Goal: Task Accomplishment & Management: Complete application form

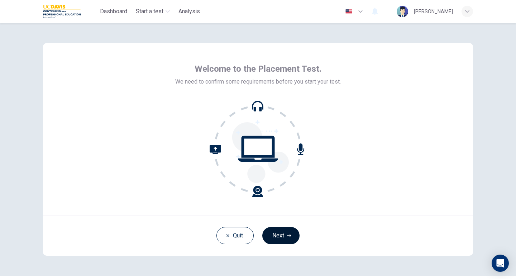
click at [274, 240] on button "Next" at bounding box center [280, 235] width 37 height 17
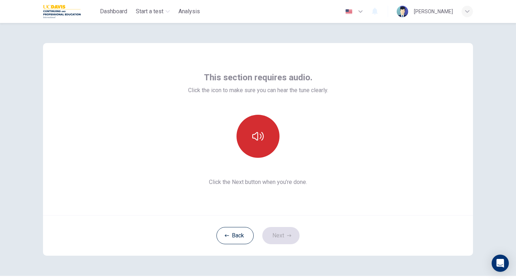
click at [262, 148] on button "button" at bounding box center [257, 136] width 43 height 43
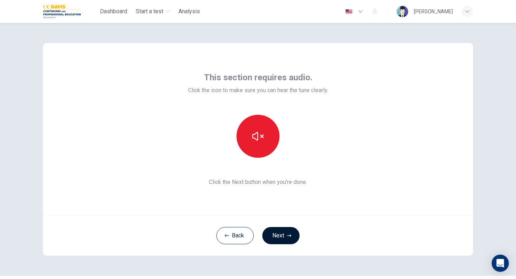
click at [280, 231] on button "Next" at bounding box center [280, 235] width 37 height 17
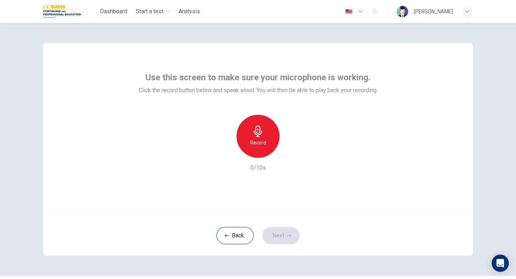
click at [259, 124] on div "Record" at bounding box center [257, 136] width 43 height 43
click at [279, 236] on button "Next" at bounding box center [280, 235] width 37 height 17
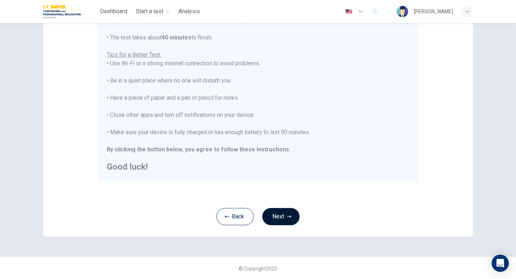
scroll to position [120, 0]
click at [281, 218] on button "Next" at bounding box center [280, 215] width 37 height 17
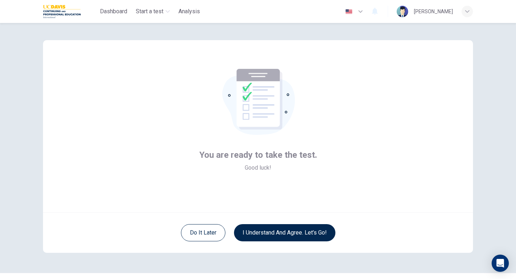
scroll to position [2, 0]
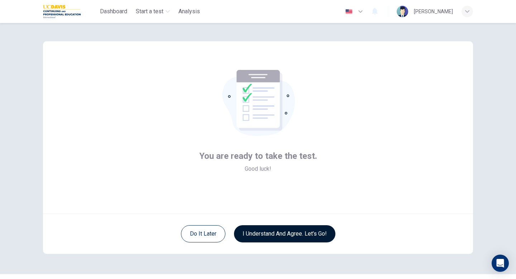
click at [307, 232] on button "I understand and agree. Let’s go!" at bounding box center [284, 233] width 101 height 17
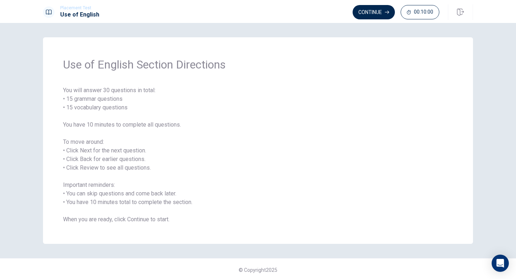
scroll to position [2, 0]
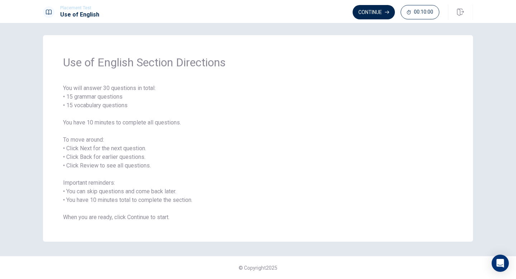
click at [279, 185] on span "You will answer 30 questions in total: • 15 grammar questions • 15 vocabulary q…" at bounding box center [258, 152] width 390 height 137
click at [371, 13] on button "Continue" at bounding box center [373, 12] width 42 height 14
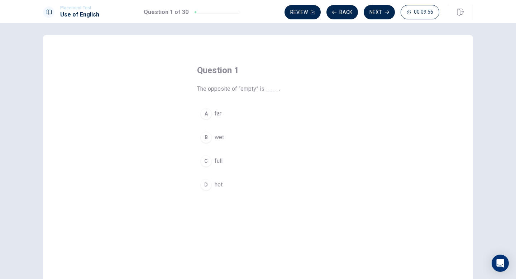
click at [208, 161] on div "C" at bounding box center [205, 160] width 11 height 11
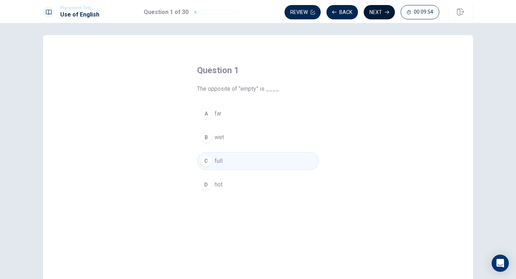
click at [379, 13] on button "Next" at bounding box center [378, 12] width 31 height 14
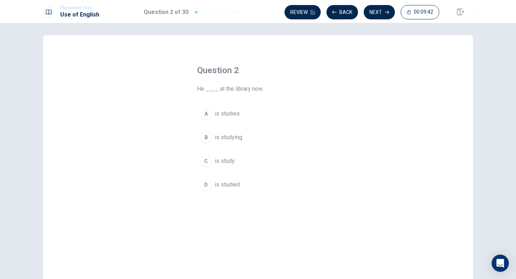
click at [204, 139] on div "B" at bounding box center [205, 136] width 11 height 11
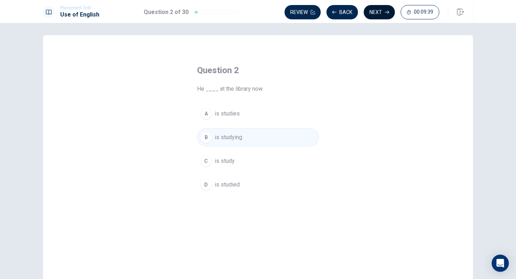
click at [378, 15] on button "Next" at bounding box center [378, 12] width 31 height 14
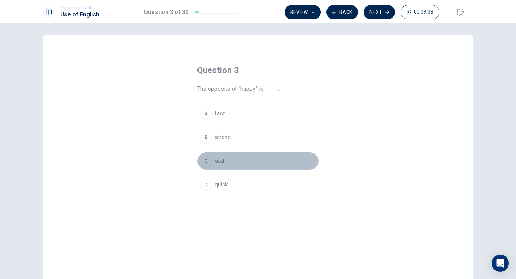
click at [206, 160] on div "C" at bounding box center [205, 160] width 11 height 11
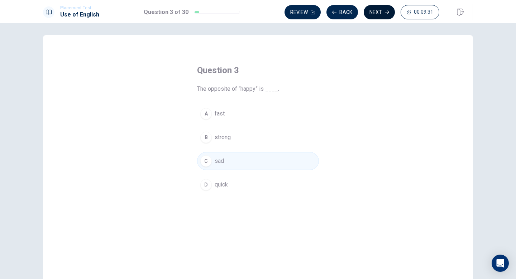
click at [381, 15] on button "Next" at bounding box center [378, 12] width 31 height 14
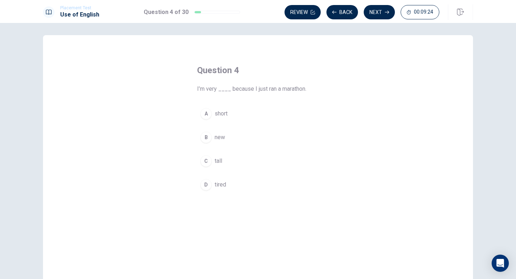
click at [203, 190] on button "D tired" at bounding box center [258, 184] width 122 height 18
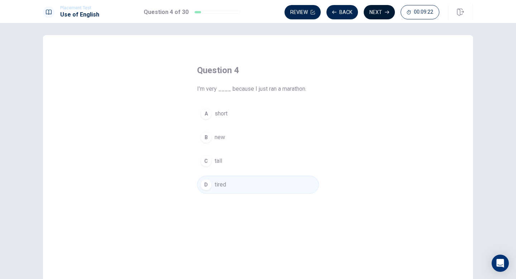
click at [378, 16] on button "Next" at bounding box center [378, 12] width 31 height 14
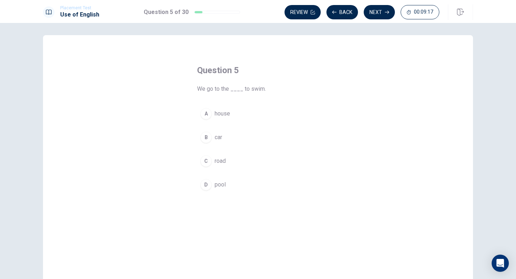
click at [212, 183] on button "D pool" at bounding box center [258, 184] width 122 height 18
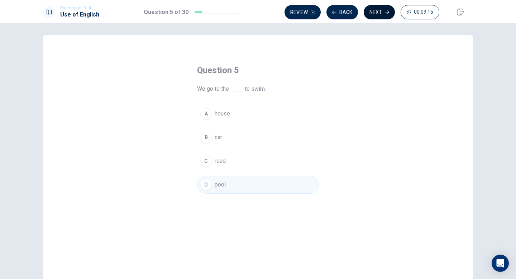
click at [378, 11] on button "Next" at bounding box center [378, 12] width 31 height 14
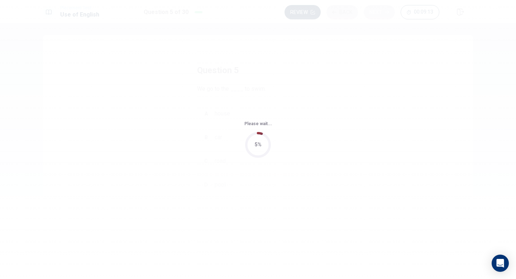
scroll to position [0, 0]
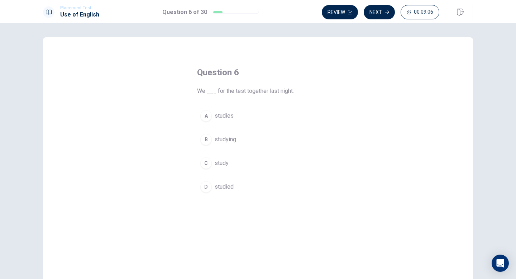
click at [221, 184] on span "studied" at bounding box center [223, 186] width 19 height 9
click at [385, 16] on button "Next" at bounding box center [378, 12] width 31 height 14
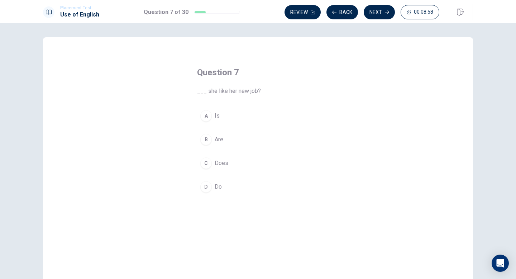
click at [210, 164] on div "C" at bounding box center [205, 162] width 11 height 11
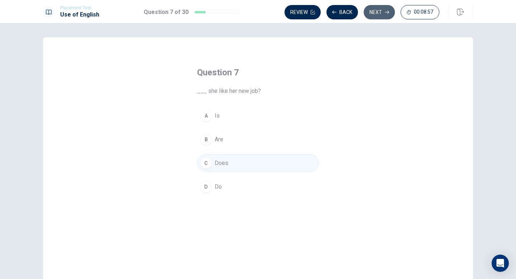
click at [374, 14] on button "Next" at bounding box center [378, 12] width 31 height 14
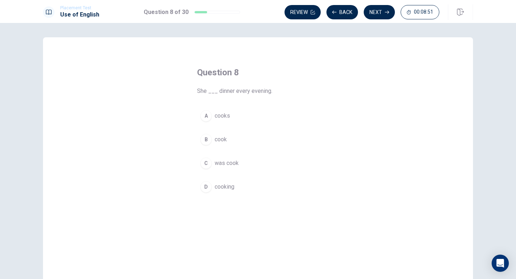
click at [208, 120] on div "A" at bounding box center [205, 115] width 11 height 11
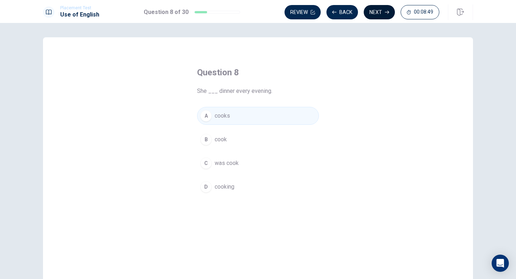
click at [379, 16] on button "Next" at bounding box center [378, 12] width 31 height 14
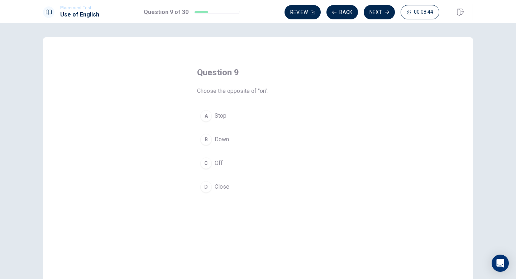
click at [206, 162] on div "C" at bounding box center [205, 162] width 11 height 11
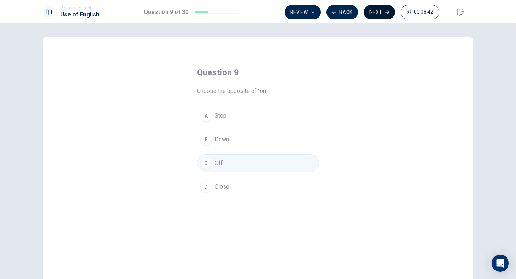
click at [369, 15] on button "Next" at bounding box center [378, 12] width 31 height 14
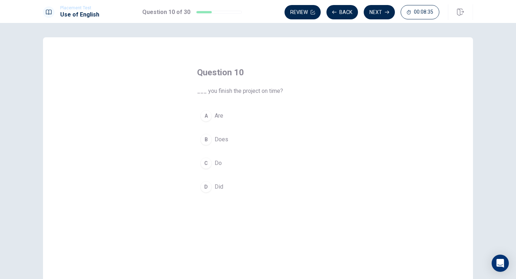
click at [206, 192] on div "D" at bounding box center [205, 186] width 11 height 11
click at [372, 18] on button "Next" at bounding box center [378, 12] width 31 height 14
click at [207, 164] on div "C" at bounding box center [205, 162] width 11 height 11
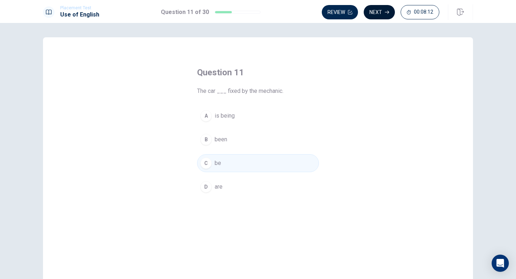
click at [375, 15] on button "Next" at bounding box center [378, 12] width 31 height 14
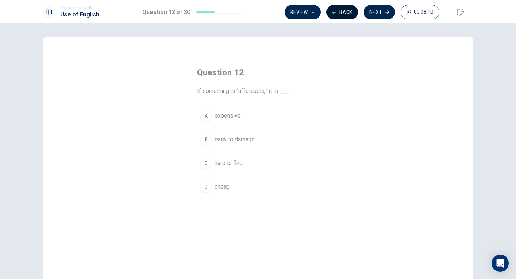
click at [344, 13] on button "Back" at bounding box center [342, 12] width 32 height 14
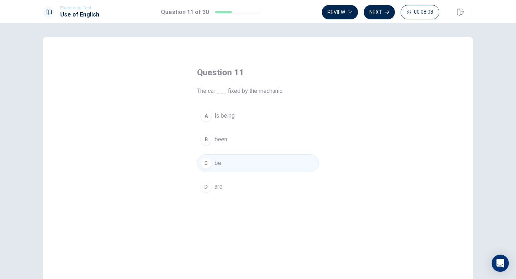
click at [238, 111] on button "A is being" at bounding box center [258, 116] width 122 height 18
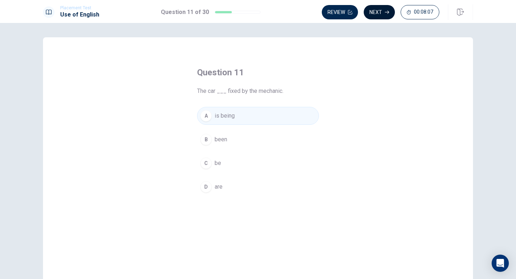
click at [384, 15] on button "Next" at bounding box center [378, 12] width 31 height 14
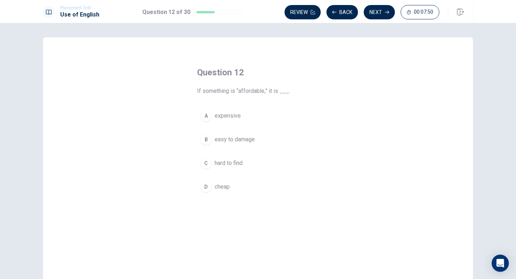
click at [209, 117] on div "A" at bounding box center [205, 115] width 11 height 11
click at [204, 136] on div "B" at bounding box center [205, 139] width 11 height 11
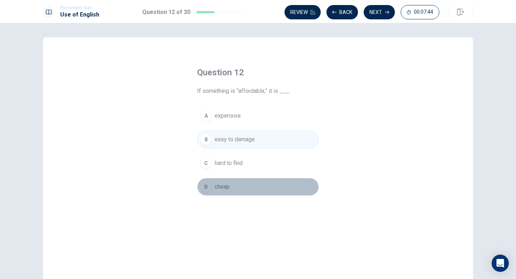
click at [222, 187] on span "cheap" at bounding box center [221, 186] width 15 height 9
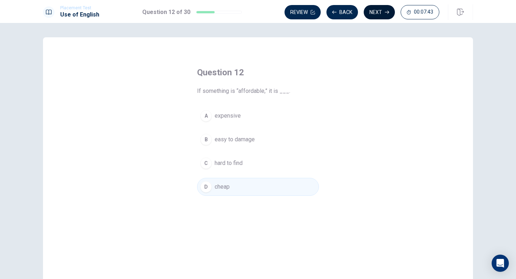
click at [377, 19] on button "Next" at bounding box center [378, 12] width 31 height 14
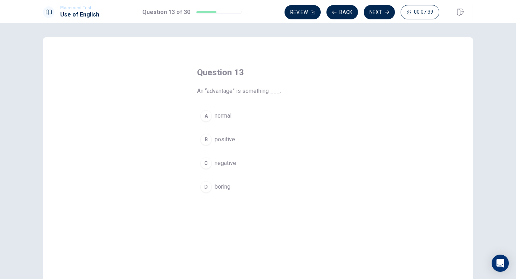
click at [204, 139] on div "B" at bounding box center [205, 139] width 11 height 11
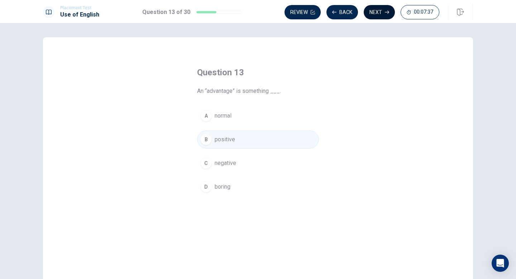
click at [372, 13] on button "Next" at bounding box center [378, 12] width 31 height 14
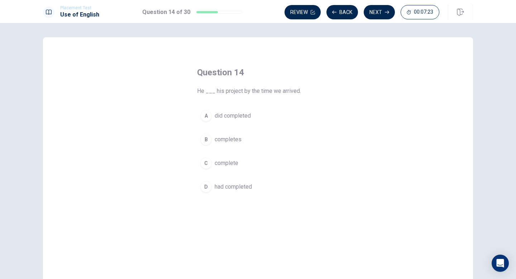
click at [211, 189] on div "D" at bounding box center [205, 186] width 11 height 11
click at [386, 11] on icon "button" at bounding box center [387, 12] width 4 height 4
click at [213, 164] on button "C an" at bounding box center [258, 163] width 122 height 18
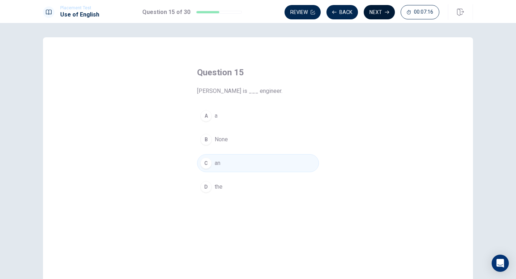
click at [373, 19] on button "Next" at bounding box center [378, 12] width 31 height 14
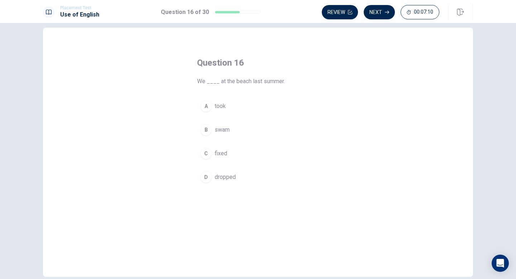
scroll to position [8, 0]
click at [207, 106] on div "A" at bounding box center [205, 107] width 11 height 11
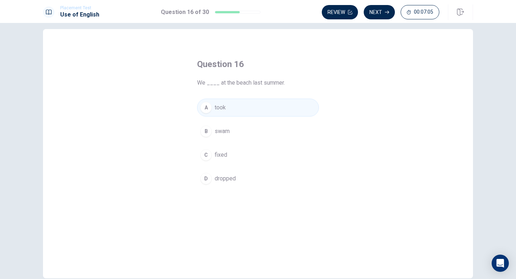
click at [226, 132] on span "swam" at bounding box center [221, 131] width 15 height 9
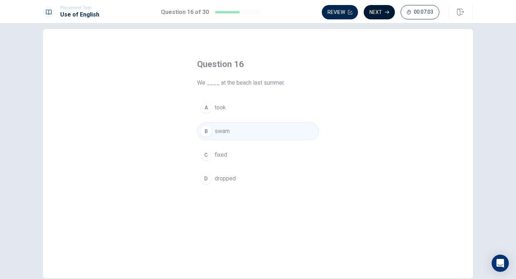
click at [384, 11] on button "Next" at bounding box center [378, 12] width 31 height 14
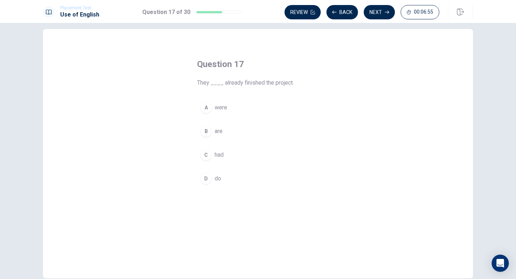
click at [208, 154] on div "C" at bounding box center [205, 154] width 11 height 11
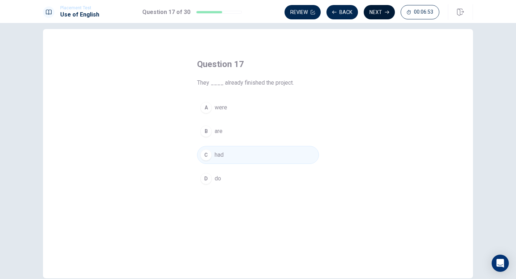
click at [380, 17] on button "Next" at bounding box center [378, 12] width 31 height 14
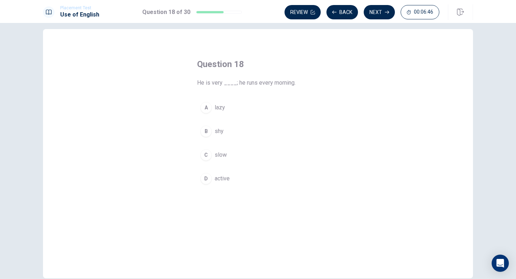
click at [207, 154] on div "C" at bounding box center [205, 154] width 11 height 11
click at [206, 107] on div "A" at bounding box center [205, 107] width 11 height 11
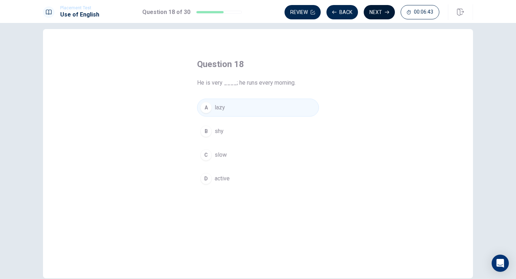
click at [382, 10] on button "Next" at bounding box center [378, 12] width 31 height 14
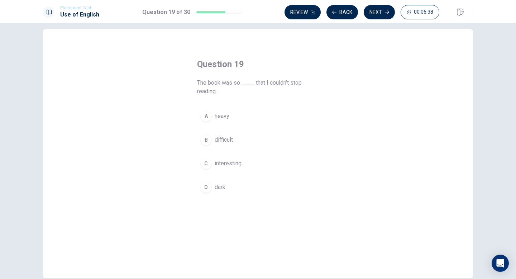
click at [208, 162] on div "C" at bounding box center [205, 163] width 11 height 11
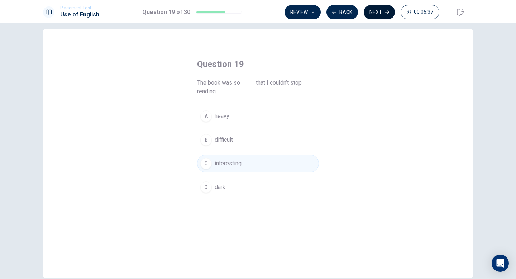
click at [388, 14] on icon "button" at bounding box center [387, 12] width 4 height 4
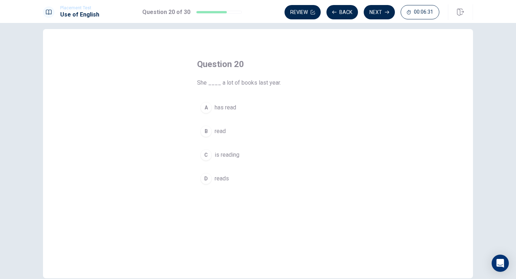
click at [209, 132] on div "B" at bounding box center [205, 130] width 11 height 11
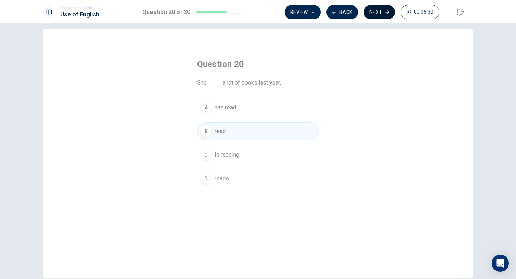
click at [376, 17] on button "Next" at bounding box center [378, 12] width 31 height 14
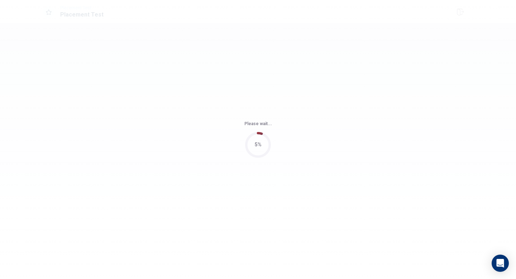
scroll to position [0, 0]
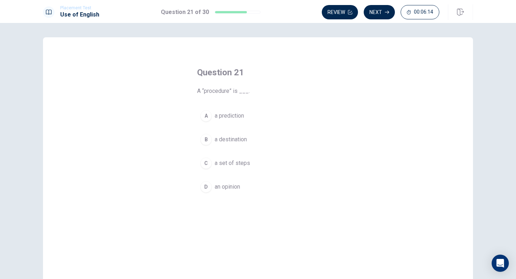
click at [207, 116] on div "A" at bounding box center [205, 115] width 11 height 11
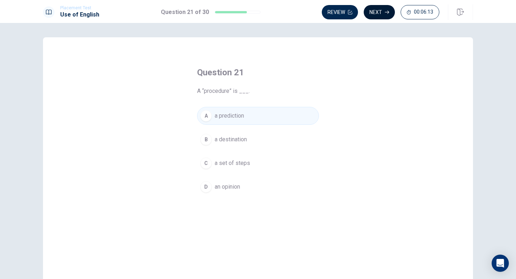
click at [379, 15] on button "Next" at bounding box center [378, 12] width 31 height 14
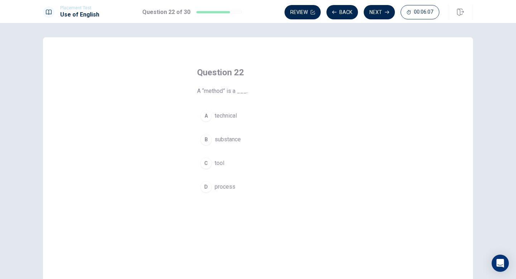
click at [210, 188] on div "D" at bounding box center [205, 186] width 11 height 11
click at [207, 119] on div "A" at bounding box center [205, 115] width 11 height 11
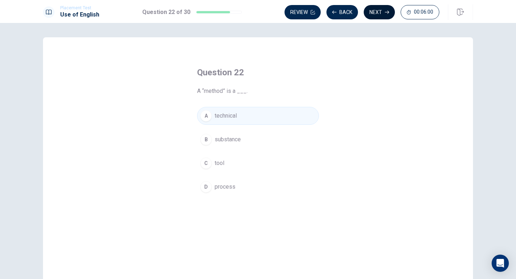
click at [377, 12] on button "Next" at bounding box center [378, 12] width 31 height 14
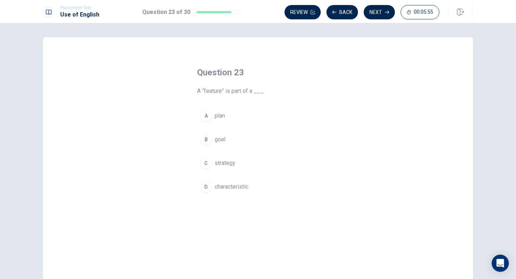
click at [213, 187] on button "D characteristic" at bounding box center [258, 187] width 122 height 18
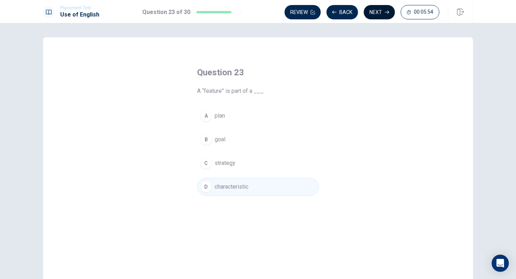
click at [386, 10] on icon "button" at bounding box center [387, 12] width 4 height 4
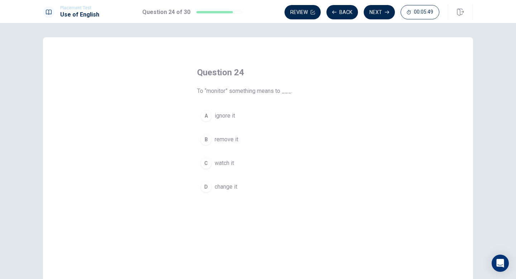
click at [201, 161] on div "C" at bounding box center [205, 162] width 11 height 11
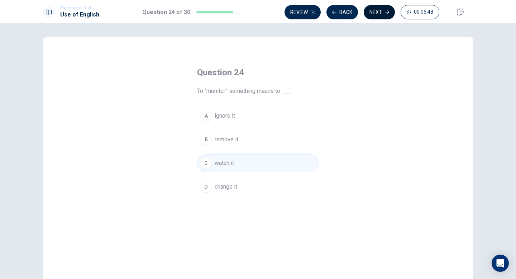
click at [383, 9] on button "Next" at bounding box center [378, 12] width 31 height 14
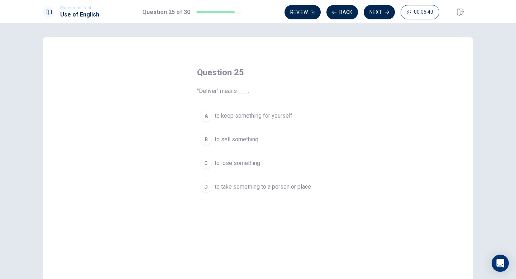
click at [258, 187] on span "to take something to a person or place" at bounding box center [262, 186] width 96 height 9
click at [375, 18] on button "Next" at bounding box center [378, 12] width 31 height 14
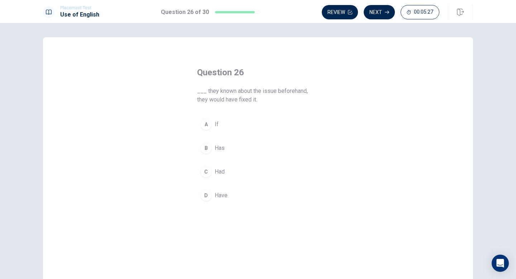
click at [242, 116] on button "A If" at bounding box center [258, 124] width 122 height 18
click at [383, 13] on button "Next" at bounding box center [378, 12] width 31 height 14
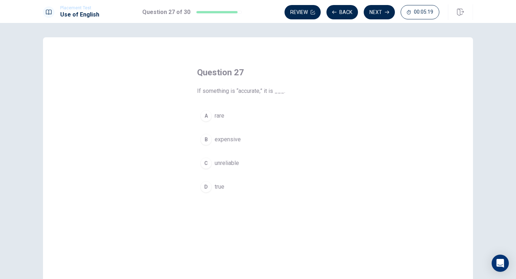
click at [212, 195] on button "D true" at bounding box center [258, 187] width 122 height 18
click at [382, 16] on button "Next" at bounding box center [378, 12] width 31 height 14
click at [225, 191] on button "D change it" at bounding box center [258, 187] width 122 height 18
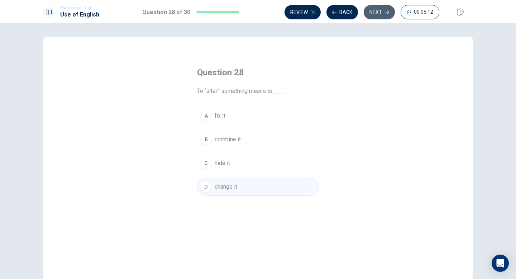
click at [379, 18] on button "Next" at bounding box center [378, 12] width 31 height 14
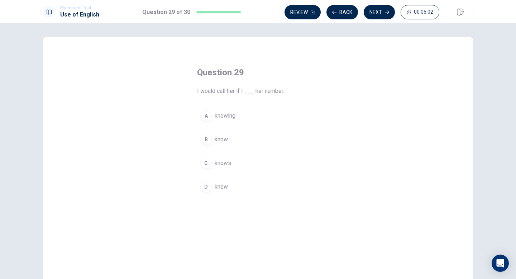
click at [232, 187] on button "D knew" at bounding box center [258, 187] width 122 height 18
click at [380, 9] on button "Next" at bounding box center [378, 12] width 31 height 14
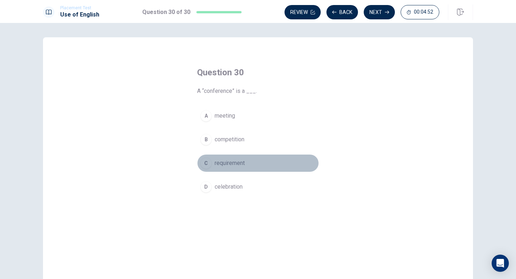
click at [220, 168] on button "C requirement" at bounding box center [258, 163] width 122 height 18
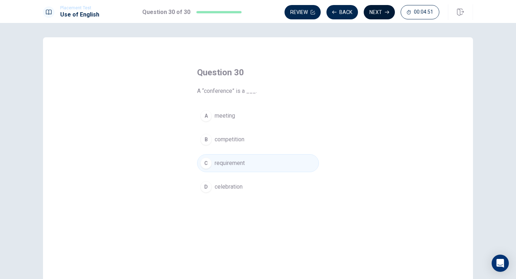
click at [385, 11] on icon "button" at bounding box center [387, 12] width 4 height 4
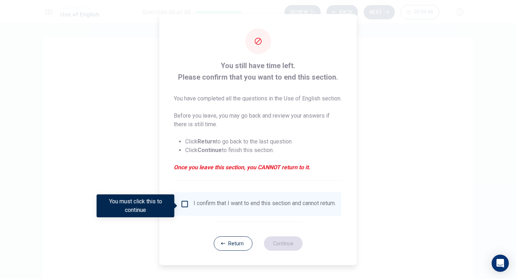
click at [185, 204] on input "You must click this to continue" at bounding box center [184, 203] width 9 height 9
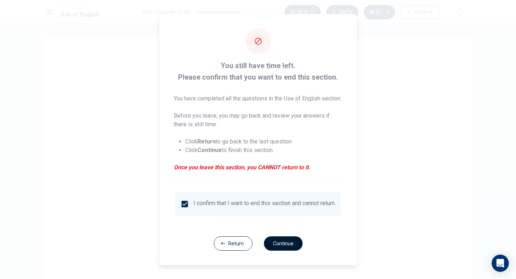
click at [284, 250] on button "Continue" at bounding box center [283, 243] width 39 height 14
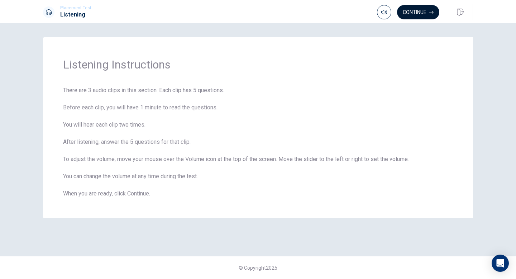
click at [427, 12] on button "Continue" at bounding box center [418, 12] width 42 height 14
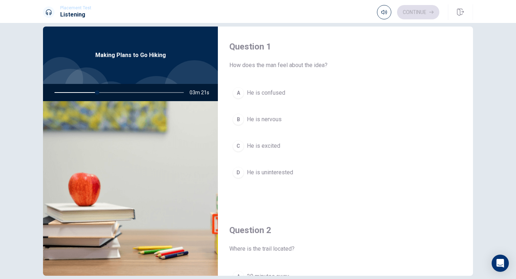
click at [239, 146] on div "C" at bounding box center [237, 145] width 11 height 11
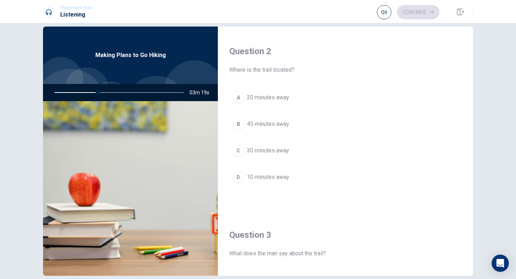
scroll to position [179, 0]
click at [240, 151] on div "C" at bounding box center [237, 149] width 11 height 11
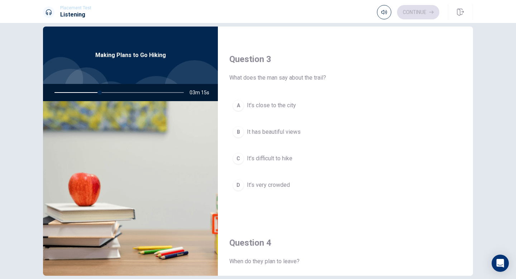
scroll to position [360, 0]
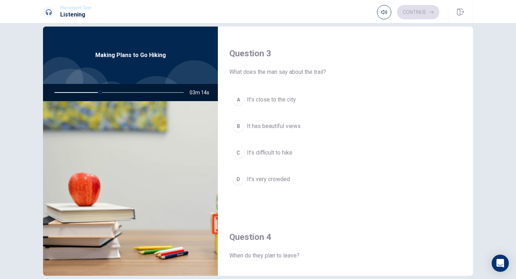
click at [258, 178] on span "It’s very crowded" at bounding box center [268, 179] width 43 height 9
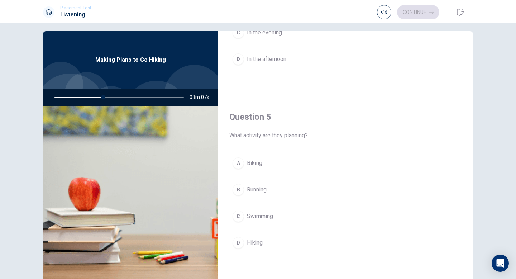
scroll to position [0, 0]
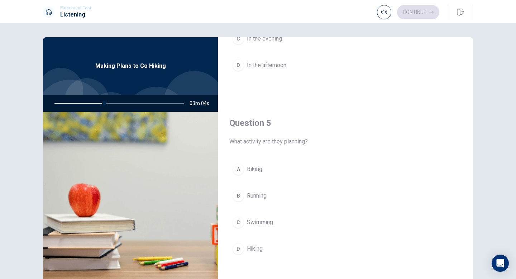
click at [240, 247] on div "D" at bounding box center [237, 248] width 11 height 11
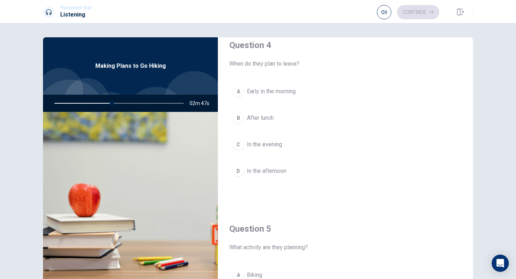
scroll to position [555, 0]
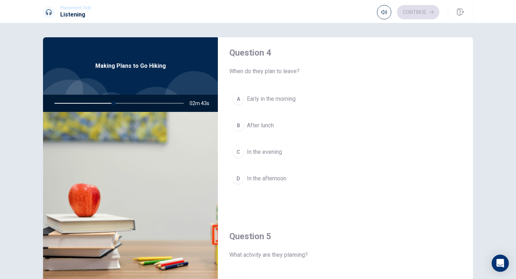
click at [236, 103] on div "A" at bounding box center [237, 98] width 11 height 11
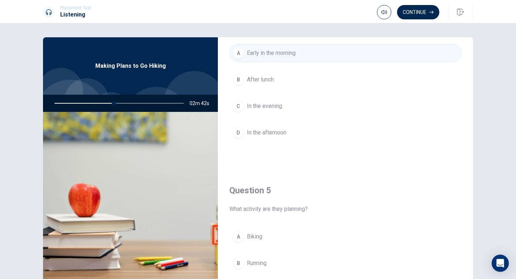
scroll to position [668, 0]
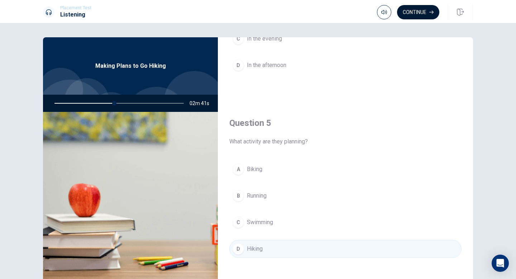
click at [418, 16] on button "Continue" at bounding box center [418, 12] width 42 height 14
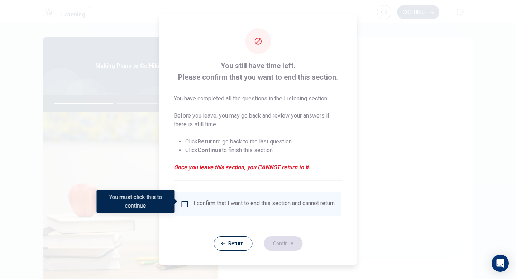
click at [185, 202] on input "You must click this to continue" at bounding box center [184, 203] width 9 height 9
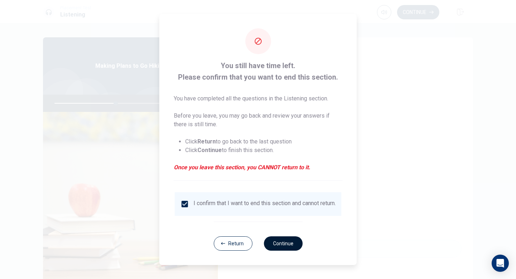
click at [277, 245] on button "Continue" at bounding box center [283, 243] width 39 height 14
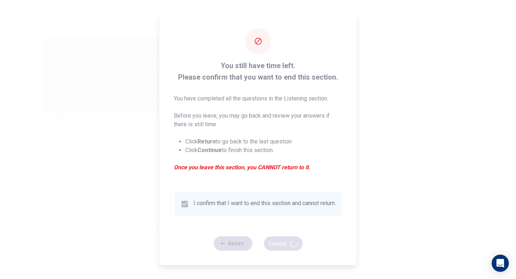
type input "48"
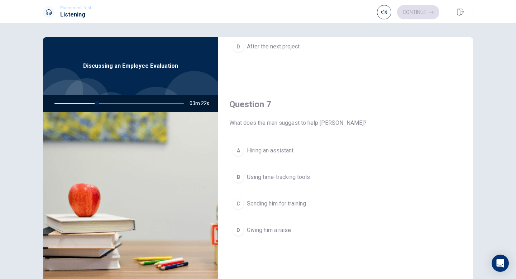
scroll to position [138, 0]
click at [236, 199] on div "C" at bounding box center [237, 201] width 11 height 11
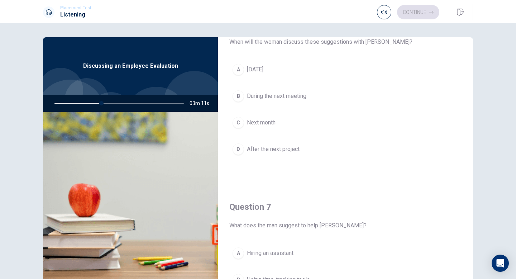
scroll to position [26, 0]
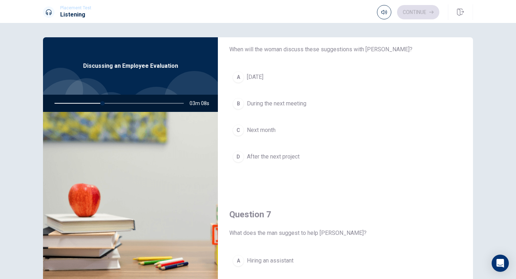
click at [237, 103] on div "B" at bounding box center [237, 103] width 11 height 11
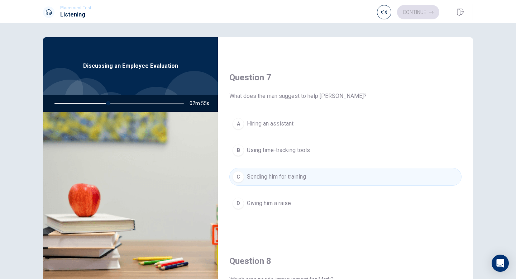
scroll to position [162, 0]
click at [241, 126] on div "A" at bounding box center [237, 124] width 11 height 11
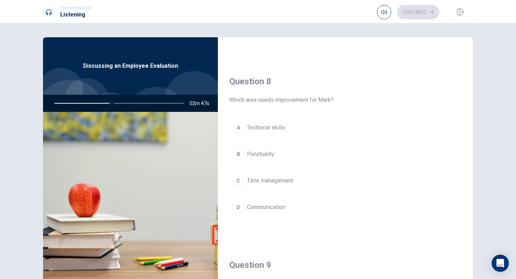
scroll to position [343, 0]
click at [240, 182] on div "C" at bounding box center [237, 179] width 11 height 11
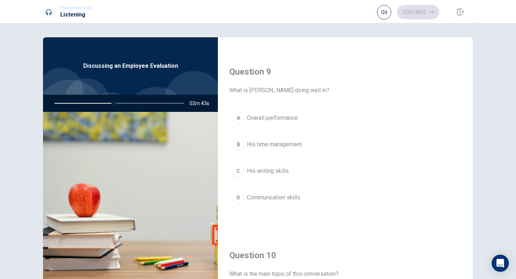
scroll to position [535, 0]
click at [241, 177] on button "C His writing skills" at bounding box center [345, 172] width 232 height 18
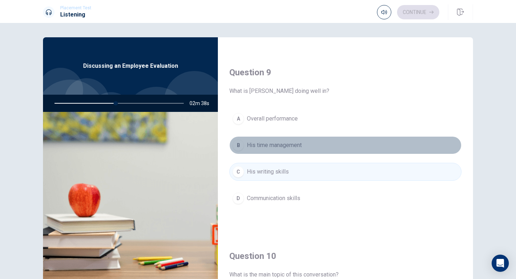
click at [237, 144] on div "B" at bounding box center [237, 144] width 11 height 11
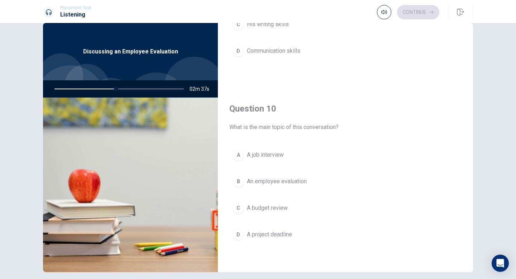
scroll to position [21, 0]
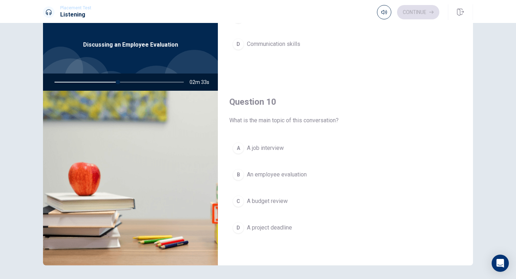
click at [237, 223] on div "D" at bounding box center [237, 227] width 11 height 11
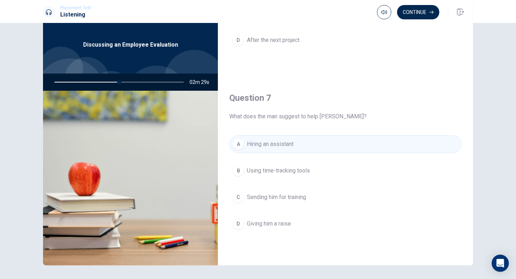
scroll to position [128, 0]
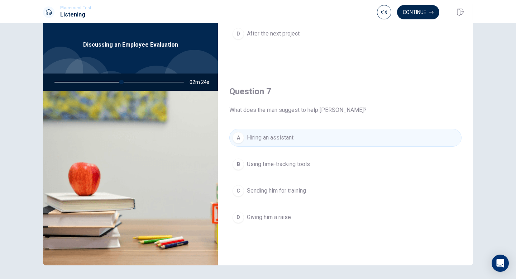
click at [237, 167] on div "B" at bounding box center [237, 163] width 11 height 11
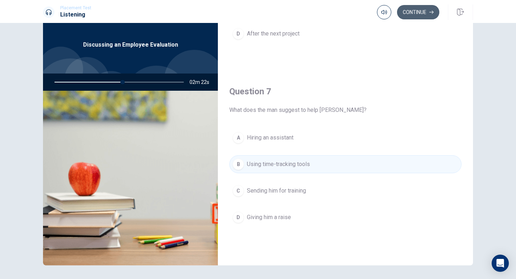
click at [427, 12] on button "Continue" at bounding box center [418, 12] width 42 height 14
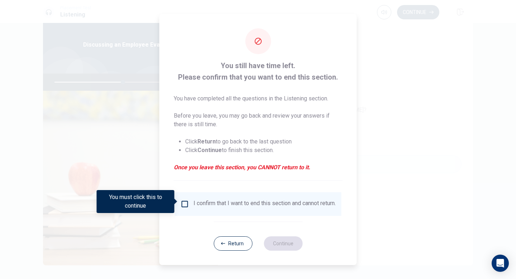
click at [182, 199] on input "You must click this to continue" at bounding box center [184, 203] width 9 height 9
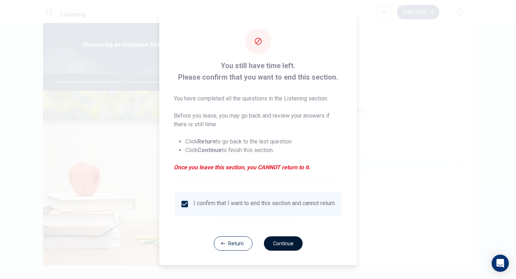
click at [279, 248] on button "Continue" at bounding box center [283, 243] width 39 height 14
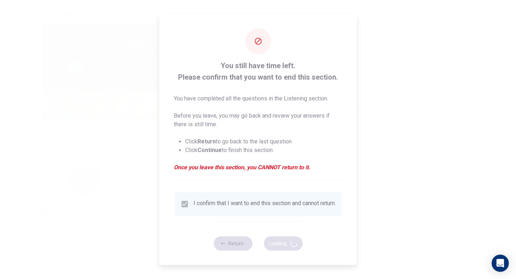
type input "54"
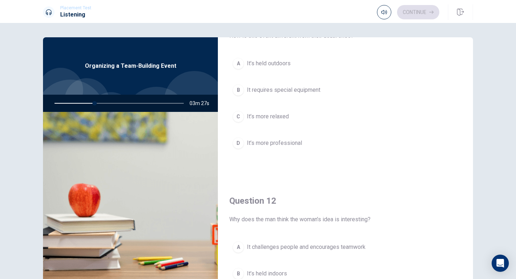
scroll to position [0, 0]
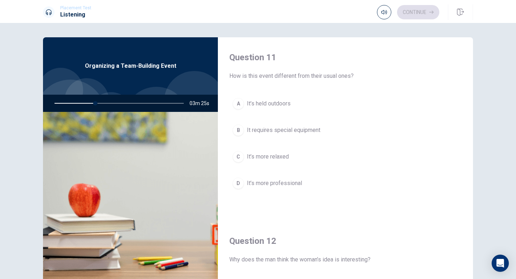
click at [233, 103] on div "A" at bounding box center [237, 103] width 11 height 11
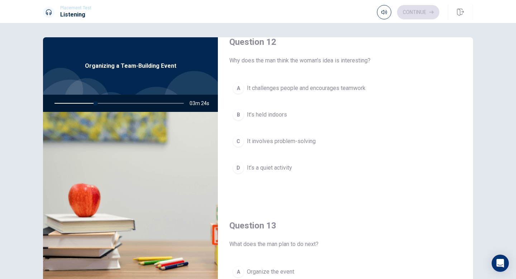
scroll to position [199, 0]
click at [248, 88] on span "It challenges people and encourages teamwork" at bounding box center [306, 87] width 119 height 9
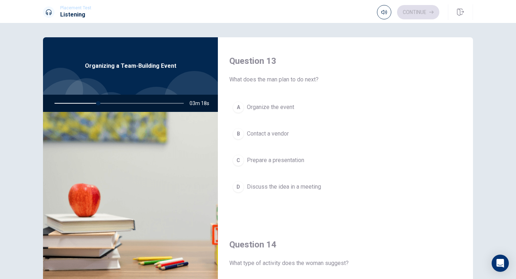
scroll to position [366, 0]
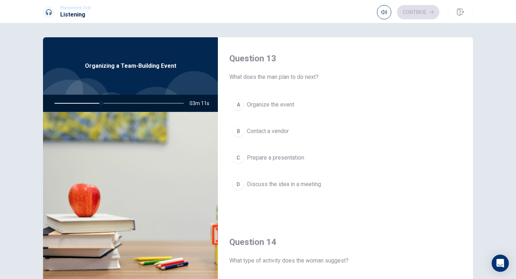
click at [241, 161] on div "C" at bounding box center [237, 157] width 11 height 11
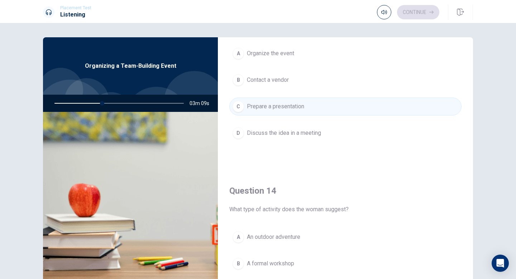
scroll to position [421, 0]
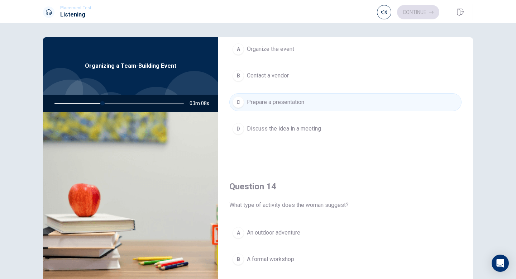
click at [244, 127] on button "D Discuss the idea in a meeting" at bounding box center [345, 129] width 232 height 18
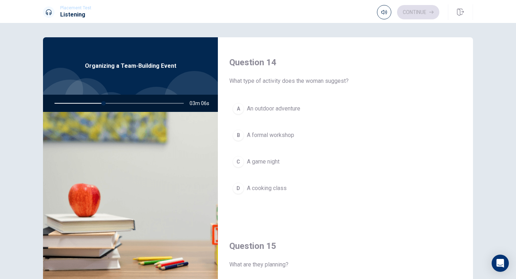
scroll to position [546, 0]
click at [235, 111] on div "A" at bounding box center [237, 107] width 11 height 11
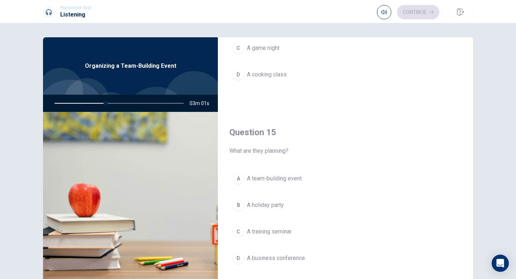
scroll to position [668, 0]
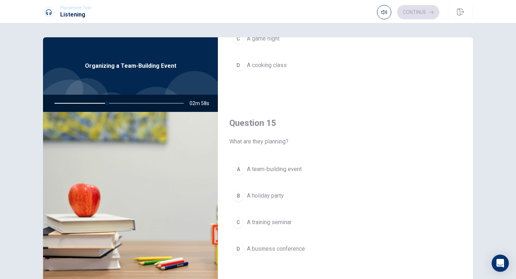
click at [242, 167] on div "A" at bounding box center [237, 168] width 11 height 11
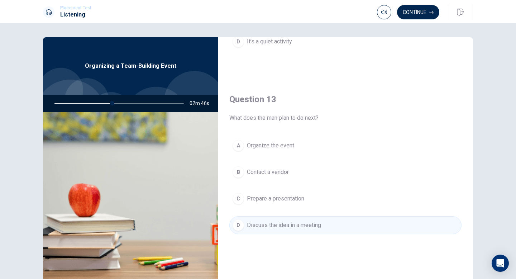
scroll to position [325, 0]
click at [411, 10] on button "Continue" at bounding box center [418, 12] width 42 height 14
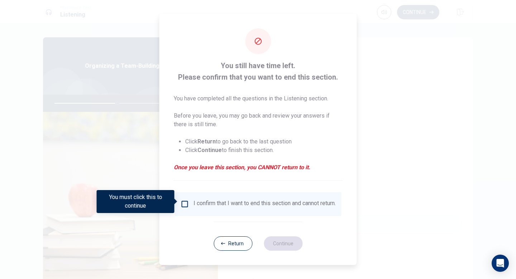
click at [185, 203] on input "You must click this to continue" at bounding box center [184, 203] width 9 height 9
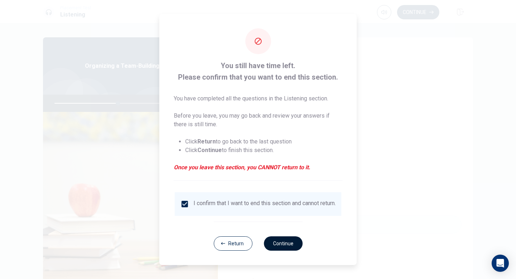
click at [273, 245] on button "Continue" at bounding box center [283, 243] width 39 height 14
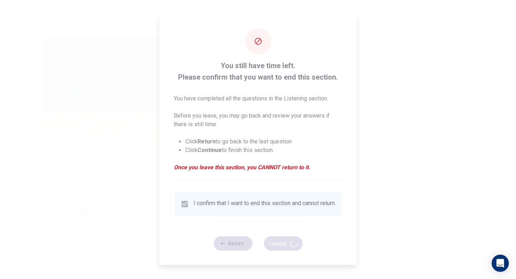
type input "50"
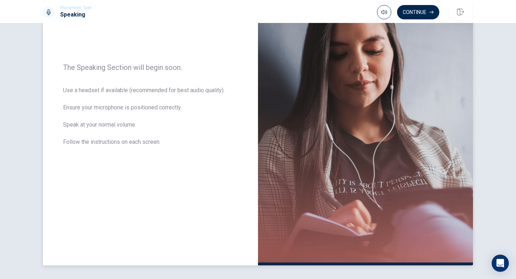
scroll to position [108, 0]
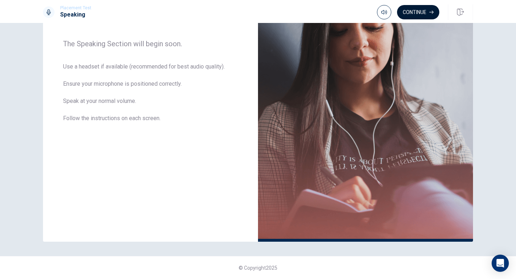
click at [418, 11] on button "Continue" at bounding box center [418, 12] width 42 height 14
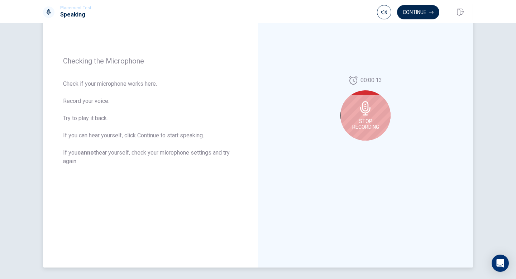
scroll to position [70, 0]
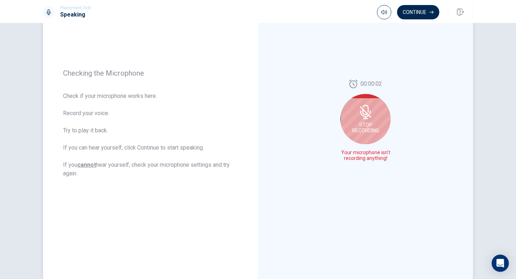
click at [373, 117] on div "Stop Recording" at bounding box center [365, 119] width 50 height 50
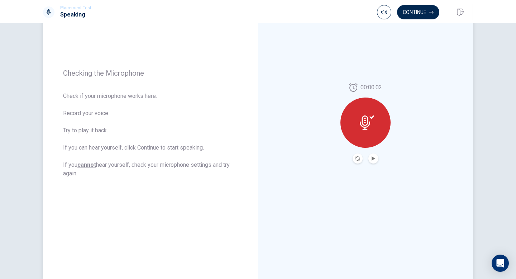
click at [368, 158] on button "Play Audio" at bounding box center [373, 158] width 10 height 10
click at [358, 158] on icon "Record Again" at bounding box center [357, 158] width 4 height 4
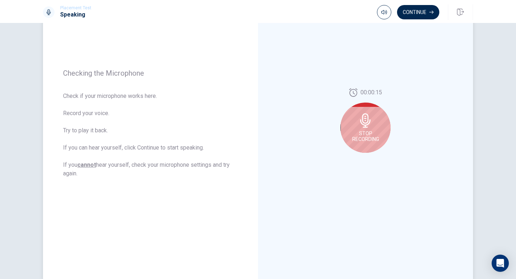
click at [372, 128] on div "Stop Recording" at bounding box center [365, 127] width 50 height 50
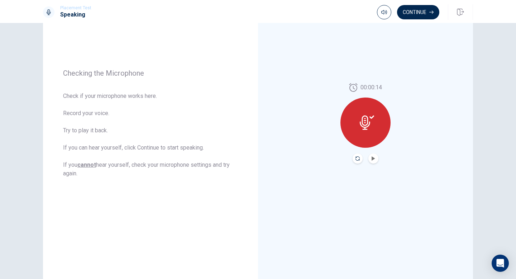
click at [357, 159] on icon "Record Again" at bounding box center [357, 158] width 4 height 4
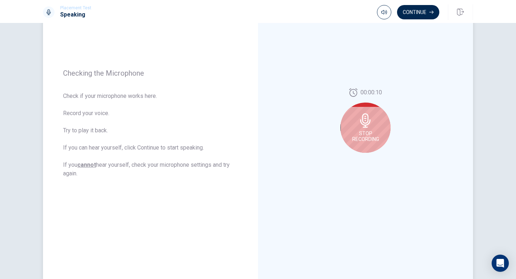
click at [366, 126] on icon at bounding box center [365, 120] width 10 height 14
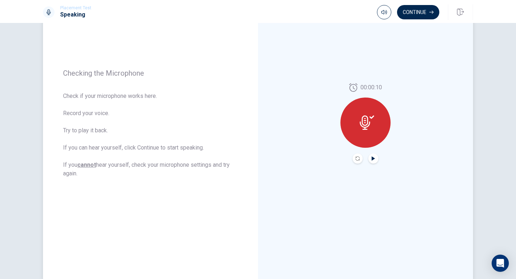
click at [374, 158] on icon "Play Audio" at bounding box center [372, 158] width 3 height 4
click at [421, 10] on button "Continue" at bounding box center [418, 12] width 42 height 14
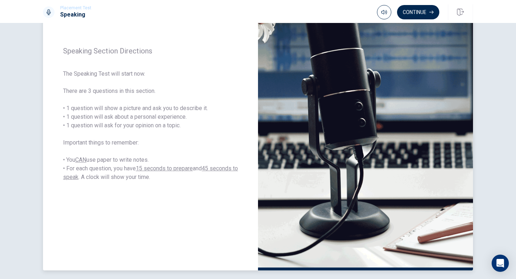
scroll to position [79, 0]
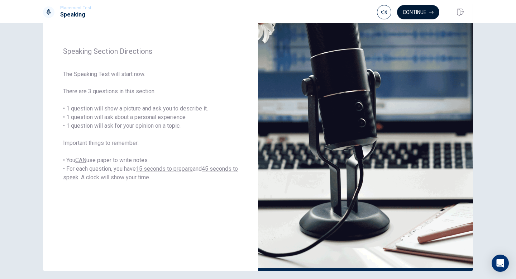
click at [426, 15] on button "Continue" at bounding box center [418, 12] width 42 height 14
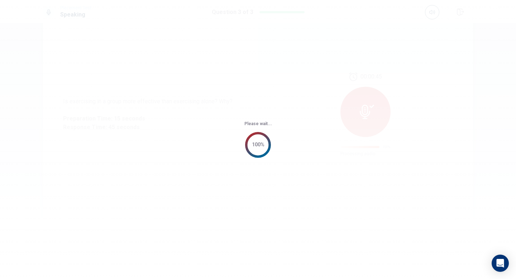
scroll to position [0, 0]
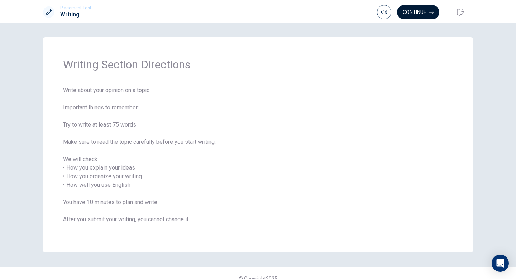
click at [416, 17] on button "Continue" at bounding box center [418, 12] width 42 height 14
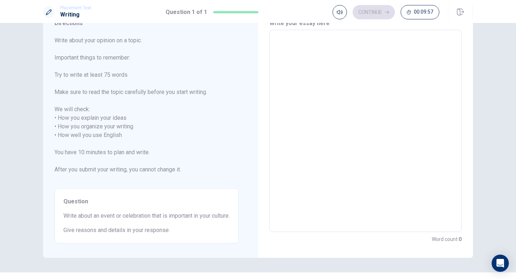
scroll to position [24, 0]
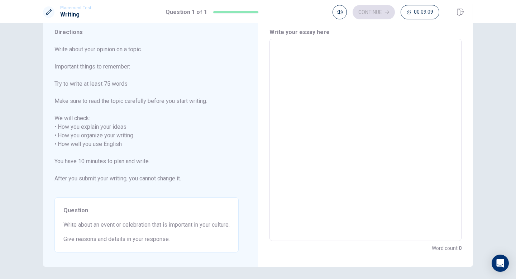
click at [304, 133] on textarea at bounding box center [365, 140] width 182 height 190
type textarea "O"
type textarea "x"
type textarea "On"
type textarea "x"
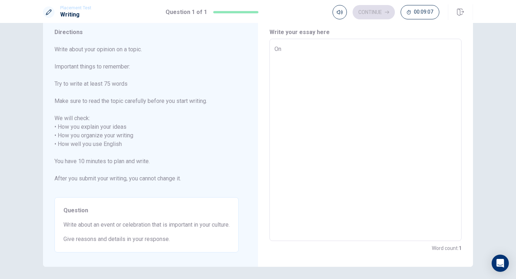
type textarea "One"
type textarea "x"
type textarea "One"
type textarea "x"
type textarea "One o"
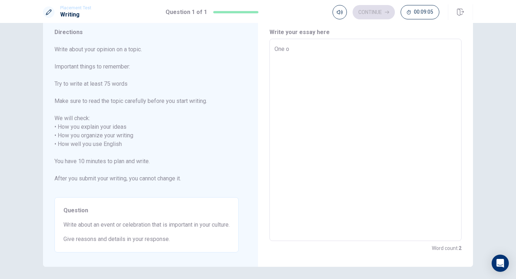
type textarea "x"
type textarea "One of"
type textarea "x"
type textarea "One of"
type textarea "x"
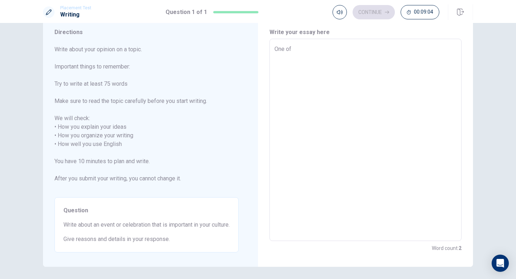
type textarea "One of t"
type textarea "x"
type textarea "One of te"
type textarea "x"
type textarea "One of teh"
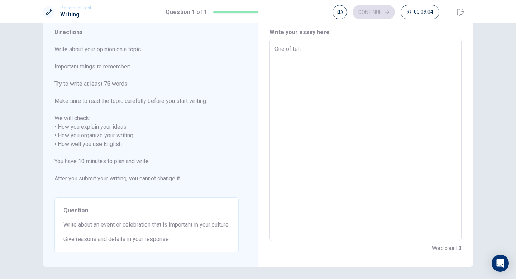
type textarea "x"
type textarea "One of teha"
type textarea "x"
type textarea "One of teh"
type textarea "x"
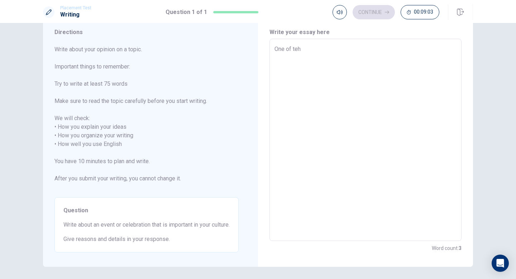
type textarea "One of te"
type textarea "x"
type textarea "One of t"
type textarea "x"
type textarea "One of th"
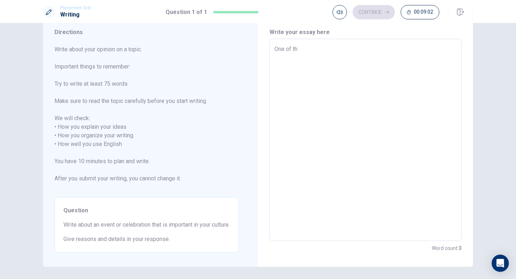
type textarea "x"
type textarea "One of the"
type textarea "x"
type textarea "One of the"
type textarea "x"
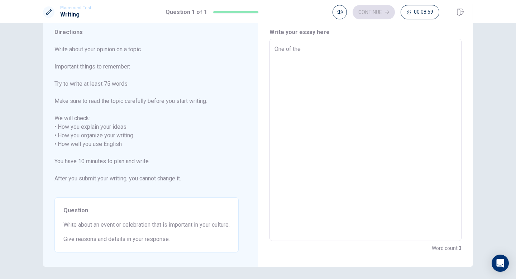
type textarea "One of the m"
type textarea "x"
type textarea "One of the mo"
type textarea "x"
type textarea "One of the [DEMOGRAPHIC_DATA]"
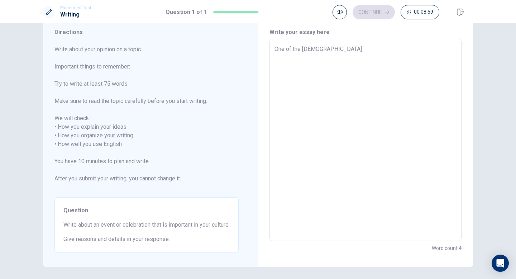
type textarea "x"
type textarea "One of the most"
type textarea "x"
type textarea "One of the most"
type textarea "x"
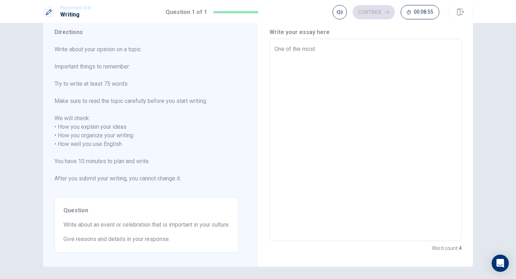
type textarea "One of the most i"
type textarea "x"
type textarea "One of the most im"
type textarea "x"
type textarea "One of the most imp"
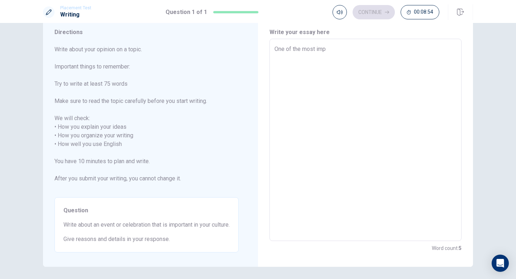
type textarea "x"
type textarea "One of the most impo"
type textarea "x"
type textarea "One of the most impor"
type textarea "x"
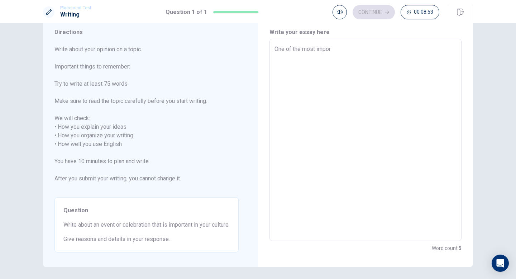
type textarea "One of the most import"
type textarea "x"
type textarea "One of the most importa"
type textarea "x"
type textarea "One of the most importan"
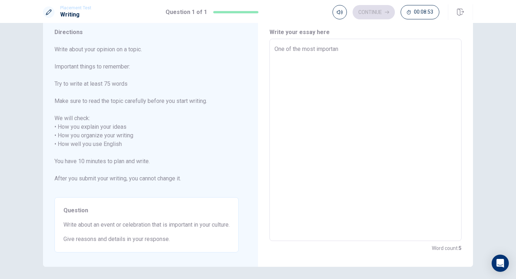
type textarea "x"
type textarea "One of the most importanr"
type textarea "x"
type textarea "One of the most importan"
type textarea "x"
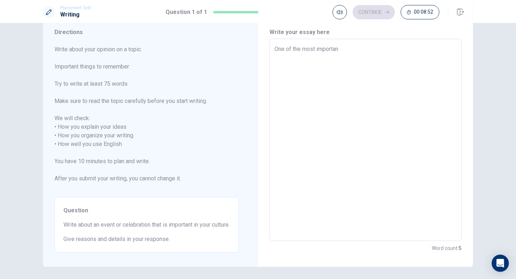
type textarea "One of the most important"
type textarea "x"
type textarea "One of the most important"
type textarea "x"
type textarea "One of the most important e"
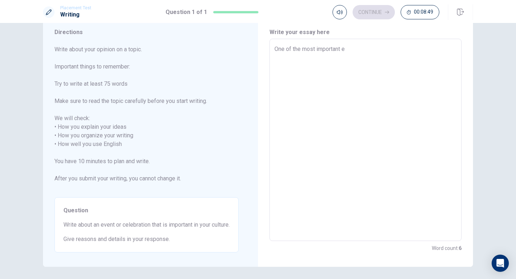
type textarea "x"
type textarea "One of the most important ev"
type textarea "x"
type textarea "One of the most important eve"
type textarea "x"
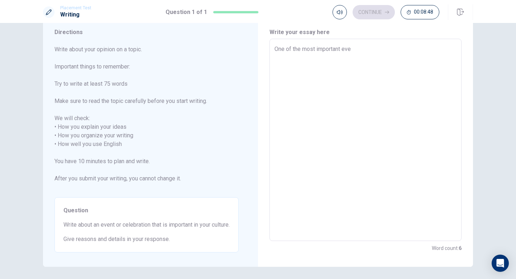
type textarea "One of the most important even"
type textarea "x"
type textarea "One of the most important event"
type textarea "x"
type textarea "One of the most important events"
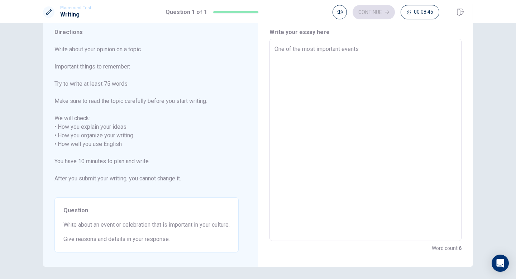
type textarea "x"
type textarea "One of the most important eventsi"
type textarea "x"
type textarea "One of the most important eventsin"
type textarea "x"
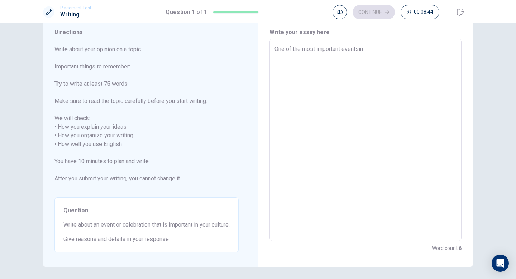
type textarea "One of the most important eventsin"
type textarea "x"
type textarea "One of the most important eventsin"
type textarea "x"
type textarea "One of the most important eventsi"
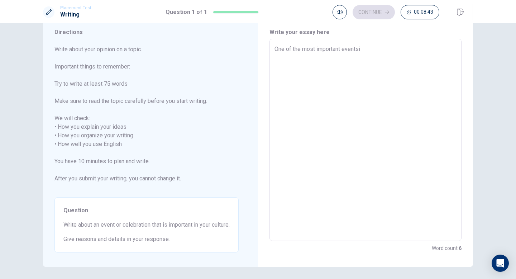
type textarea "x"
type textarea "One of the most important events"
type textarea "x"
type textarea "One of the most important events"
type textarea "x"
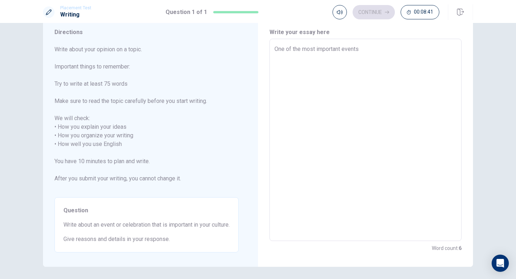
type textarea "One of the most important events i"
type textarea "x"
type textarea "One of the most important events in"
type textarea "x"
type textarea "One of the most important events in"
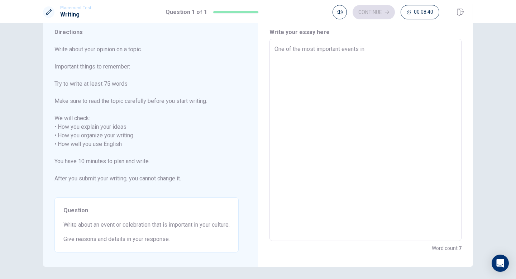
type textarea "x"
type textarea "One of the most important events in J"
type textarea "x"
type textarea "One of the most important events in [GEOGRAPHIC_DATA]"
type textarea "x"
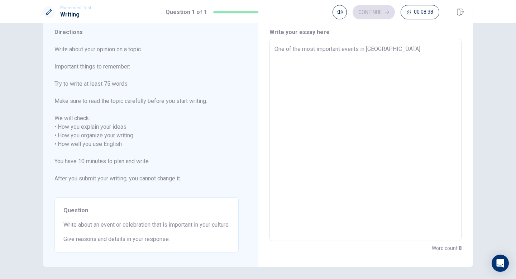
type textarea "One of the most important events in [GEOGRAPHIC_DATA]"
type textarea "x"
type textarea "One of the most important events in [GEOGRAPHIC_DATA]"
type textarea "x"
type textarea "One of the most important events in [GEOGRAPHIC_DATA]"
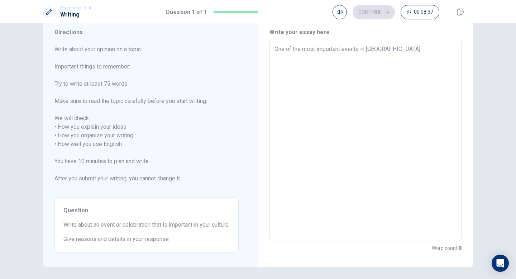
type textarea "x"
type textarea "One of the most important events in [GEOGRAPHIC_DATA]"
type textarea "x"
type textarea "One of the most important events in [GEOGRAPHIC_DATA] i"
type textarea "x"
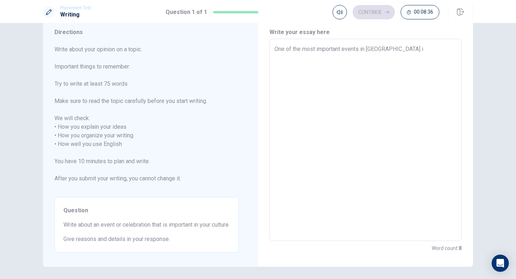
type textarea "One of the most important events in [GEOGRAPHIC_DATA] is"
type textarea "x"
type textarea "One of the most important events in [GEOGRAPHIC_DATA] is"
type textarea "x"
type textarea "One of the most important events in [GEOGRAPHIC_DATA] is N"
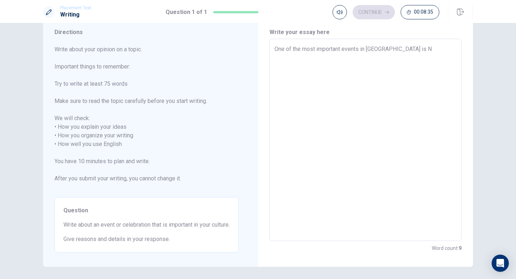
type textarea "x"
type textarea "One of the most important events in [GEOGRAPHIC_DATA] is Ne"
type textarea "x"
type textarea "One of the most important events in [GEOGRAPHIC_DATA] is New"
type textarea "x"
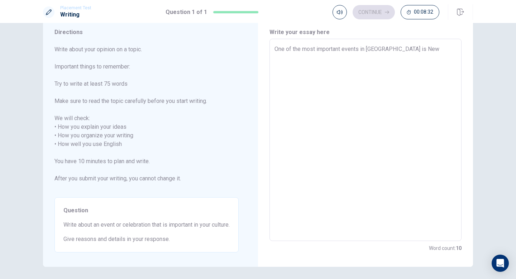
type textarea "One of the most important events in [GEOGRAPHIC_DATA] is New"
type textarea "x"
type textarea "One of the most important events in [GEOGRAPHIC_DATA] is New Y"
type textarea "x"
type textarea "One of the most important events in [GEOGRAPHIC_DATA] is New Ye"
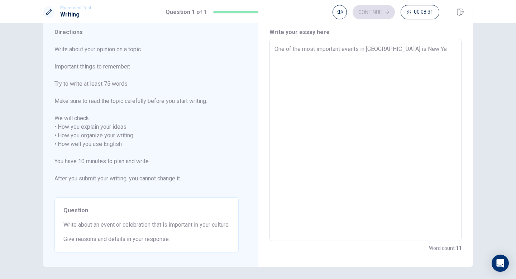
type textarea "x"
type textarea "One of the most important events in [GEOGRAPHIC_DATA] is [GEOGRAPHIC_DATA]"
type textarea "x"
type textarea "One of the most important events in [GEOGRAPHIC_DATA] is New Year"
type textarea "x"
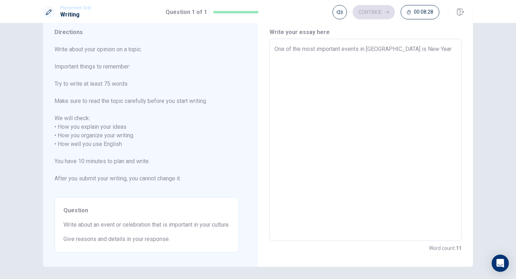
type textarea "One of the most important events in [GEOGRAPHIC_DATA] is New Year,"
type textarea "x"
type textarea "One of the most important events in [GEOGRAPHIC_DATA] is New Year,"
type textarea "x"
type textarea "One of the most important events in [GEOGRAPHIC_DATA] is New Year, o"
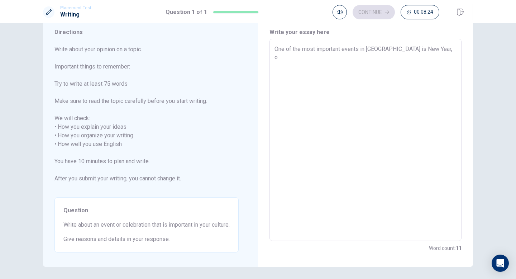
type textarea "x"
type textarea "One of the most important events in [GEOGRAPHIC_DATA] is New Year, or"
type textarea "x"
type textarea "One of the most important events in [GEOGRAPHIC_DATA] is New Year, or"
type textarea "x"
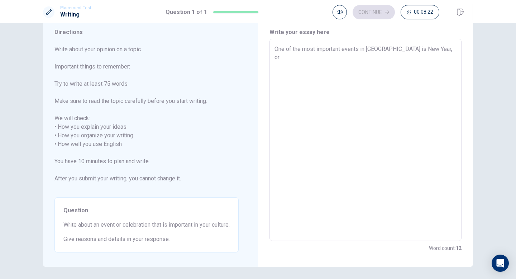
type textarea "One of the most important events in [GEOGRAPHIC_DATA] is New Year, or ""
type textarea "x"
type textarea "One of the most important events in [GEOGRAPHIC_DATA] is New Year, or "o"
type textarea "x"
type textarea "One of the most important events in [GEOGRAPHIC_DATA] is New Year, or ""
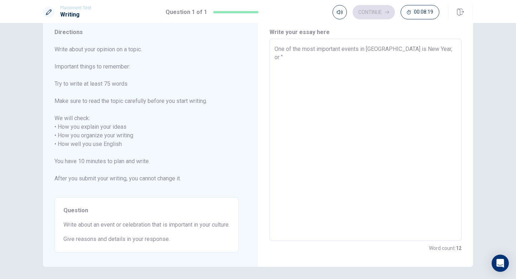
type textarea "x"
type textarea "One of the most important events in [GEOGRAPHIC_DATA] is New Year, or "O"
type textarea "x"
type textarea "One of the most important events in [GEOGRAPHIC_DATA] is New Year, or "Os"
type textarea "x"
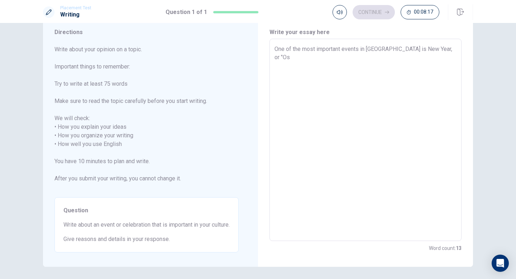
type textarea "One of the most important events in [GEOGRAPHIC_DATA] is New Year, or "Osh"
type textarea "x"
type textarea "One of the most important events in [GEOGRAPHIC_DATA] is New Year, or "[PERSON_…"
type textarea "x"
type textarea "One of the most important events in [GEOGRAPHIC_DATA] is New Year, or "Oshog"
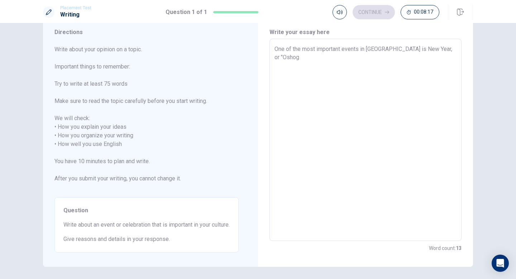
type textarea "x"
type textarea "One of the most important events in [GEOGRAPHIC_DATA] is New Year, or "Oshoga"
type textarea "x"
type textarea "One of the most important events in [GEOGRAPHIC_DATA] is New Year, or "Oshogat"
type textarea "x"
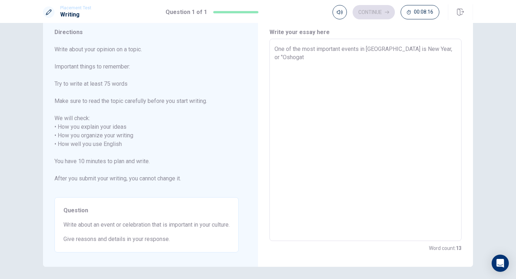
type textarea "One of the most important events in [GEOGRAPHIC_DATA] is New Year, or "Oshogats"
type textarea "x"
type textarea "One of the most important events in [GEOGRAPHIC_DATA] is New Year, or "Oshogatsu"
type textarea "x"
type textarea "One of the most important events in [GEOGRAPHIC_DATA] is New Year, or "Oshogats…"
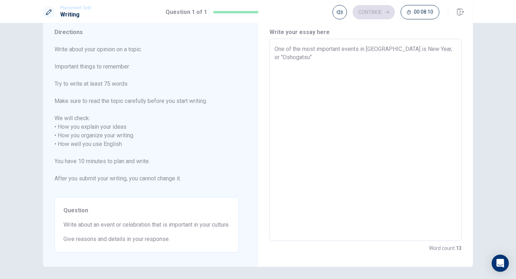
type textarea "x"
type textarea "One of the most important events in [GEOGRAPHIC_DATA] is New Year, or "Oshogats…"
type textarea "x"
type textarea "One of the most important events in [GEOGRAPHIC_DATA] is New Year, or "Oshogats…"
type textarea "x"
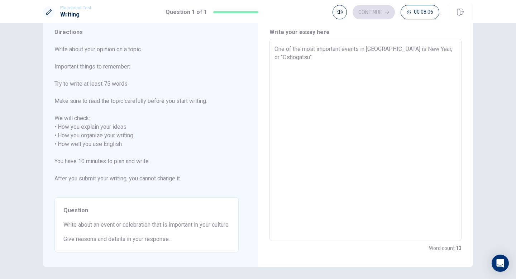
type textarea "One of the most important events in [GEOGRAPHIC_DATA] is New Year, or "Oshogats…"
type textarea "x"
type textarea "One of the most important events in [GEOGRAPHIC_DATA] is New Year, or "Oshogats…"
type textarea "x"
type textarea "One of the most important events in [GEOGRAPHIC_DATA] is New Year, or "Oshogats…"
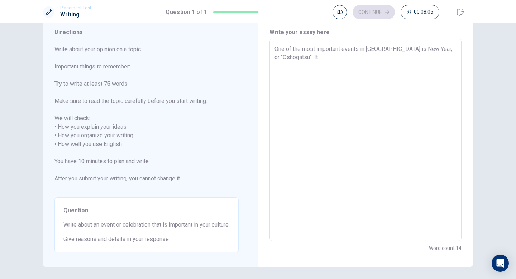
type textarea "x"
type textarea "One of the most important events in [GEOGRAPHIC_DATA] is New Year, or "Oshogats…"
type textarea "x"
type textarea "One of the most important events in [GEOGRAPHIC_DATA] is New Year, or "Oshogats…"
type textarea "x"
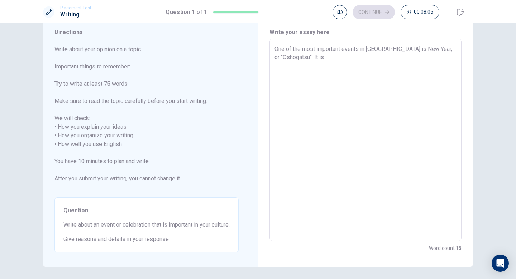
type textarea "One of the most important events in [GEOGRAPHIC_DATA] is New Year, or "Oshogats…"
type textarea "x"
type textarea "One of the most important events in [GEOGRAPHIC_DATA] is New Year, or "Oshogats…"
type textarea "x"
type textarea "One of the most important events in [GEOGRAPHIC_DATA] is New Year, or "Oshogats…"
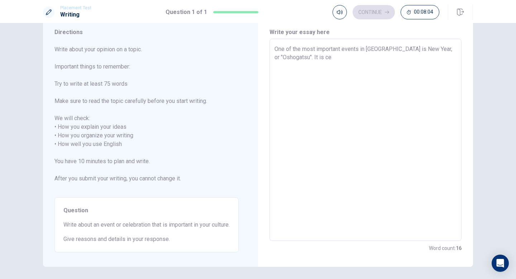
type textarea "x"
type textarea "One of the most important events in [GEOGRAPHIC_DATA] is New Year, or "Oshogats…"
type textarea "x"
type textarea "One of the most important events in [GEOGRAPHIC_DATA] is New Year, or "Oshogats…"
type textarea "x"
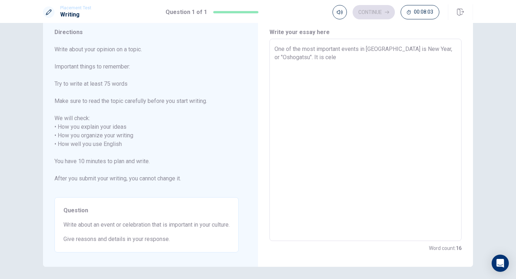
type textarea "One of the most important events in [GEOGRAPHIC_DATA] is New Year, or "Oshogats…"
type textarea "x"
type textarea "One of the most important events in [GEOGRAPHIC_DATA] is New Year, or "Oshogats…"
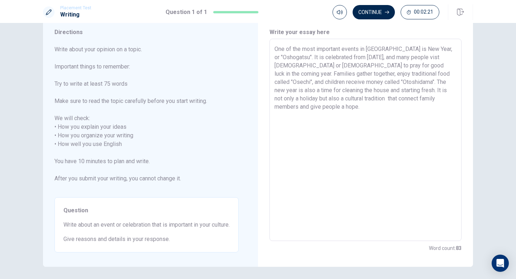
click at [416, 50] on textarea "One of the most important events in [GEOGRAPHIC_DATA] is New Year, or "Oshogats…" at bounding box center [365, 140] width 182 height 190
click at [321, 66] on textarea "One of the most important events in [GEOGRAPHIC_DATA] is New Year call "Oshogat…" at bounding box center [365, 140] width 182 height 190
click at [383, 64] on textarea "One of the most important events in [GEOGRAPHIC_DATA] is New Year call "Oshogat…" at bounding box center [365, 140] width 182 height 190
click at [430, 50] on textarea "One of the most important events in [GEOGRAPHIC_DATA] is New Year call "Oshogat…" at bounding box center [365, 140] width 182 height 190
click at [299, 98] on textarea "One of the most important events in [GEOGRAPHIC_DATA] is New Year called "Oshog…" at bounding box center [365, 140] width 182 height 190
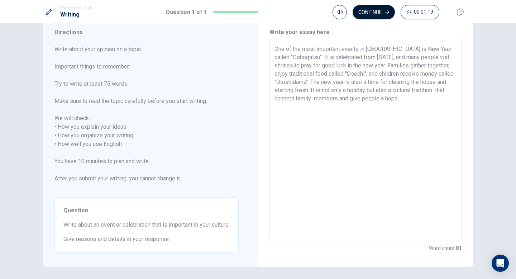
click at [372, 14] on button "Continue" at bounding box center [373, 12] width 42 height 14
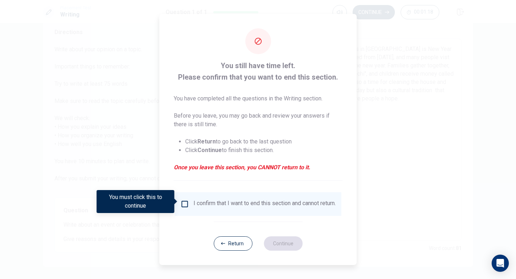
click at [184, 201] on input "You must click this to continue" at bounding box center [184, 203] width 9 height 9
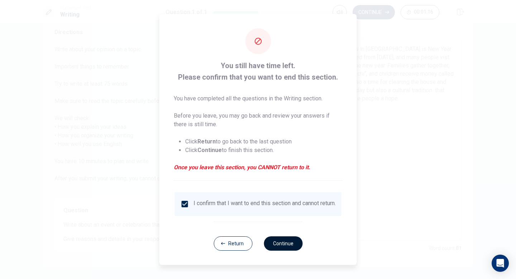
click at [273, 243] on button "Continue" at bounding box center [283, 243] width 39 height 14
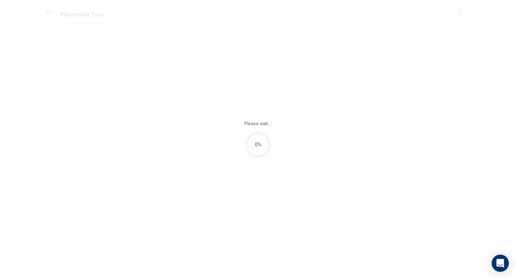
scroll to position [0, 0]
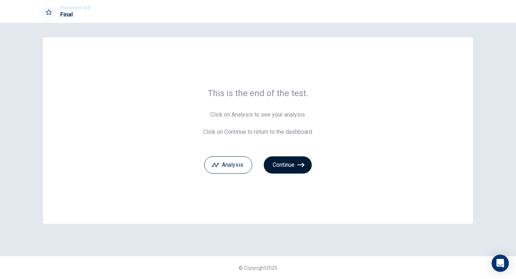
click at [288, 163] on button "Continue" at bounding box center [288, 164] width 48 height 17
